Goal: Transaction & Acquisition: Purchase product/service

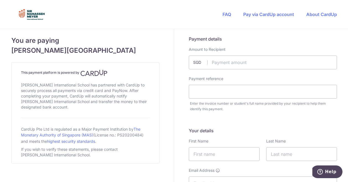
scroll to position [4, 0]
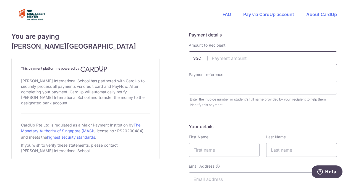
click at [227, 59] on input "text" at bounding box center [263, 58] width 148 height 14
type input "640.00"
click at [207, 88] on input "text" at bounding box center [263, 88] width 148 height 14
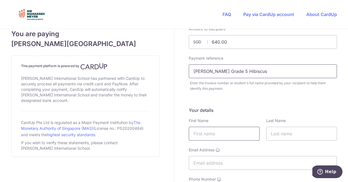
scroll to position [21, 0]
type input "[PERSON_NAME] Grade 5 Hibiscus"
type input "[PERSON_NAME]"
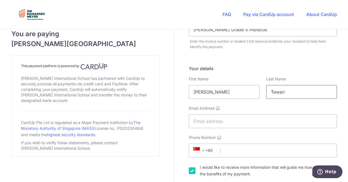
scroll to position [93, 0]
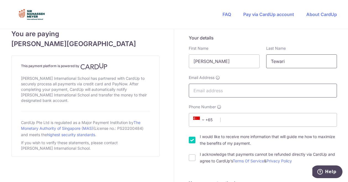
type input "Tewari"
type input "[EMAIL_ADDRESS][DOMAIN_NAME]"
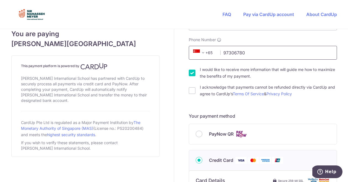
scroll to position [161, 0]
type input "97306780"
click at [198, 134] on input "PayNow QR" at bounding box center [199, 133] width 7 height 7
radio input "true"
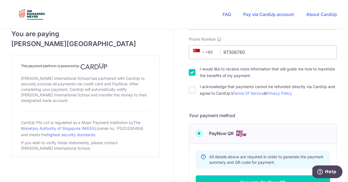
click at [194, 71] on input "I would like to receive more information that will guide me how to maximize the…" at bounding box center [192, 72] width 7 height 7
checkbox input "false"
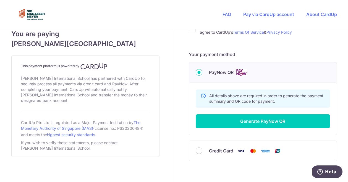
scroll to position [222, 0]
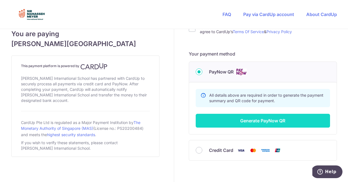
click at [244, 125] on button "Generate PayNow QR" at bounding box center [263, 121] width 134 height 14
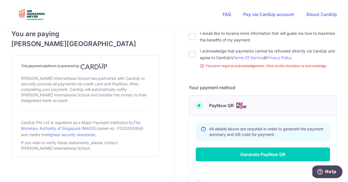
scroll to position [197, 0]
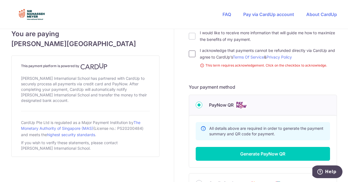
click at [192, 54] on input "I acknowledge that payments cannot be refunded directly via CardUp and agree to…" at bounding box center [192, 54] width 7 height 7
checkbox input "true"
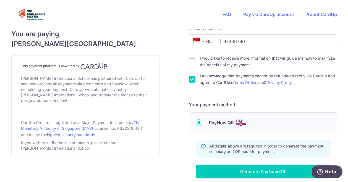
scroll to position [200, 0]
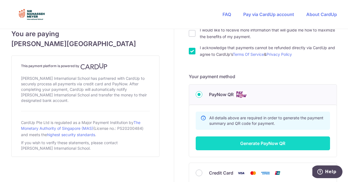
click at [241, 146] on button "Generate PayNow QR" at bounding box center [263, 144] width 134 height 14
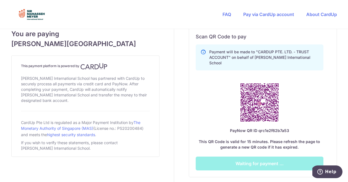
scroll to position [315, 0]
